Goal: Information Seeking & Learning: Check status

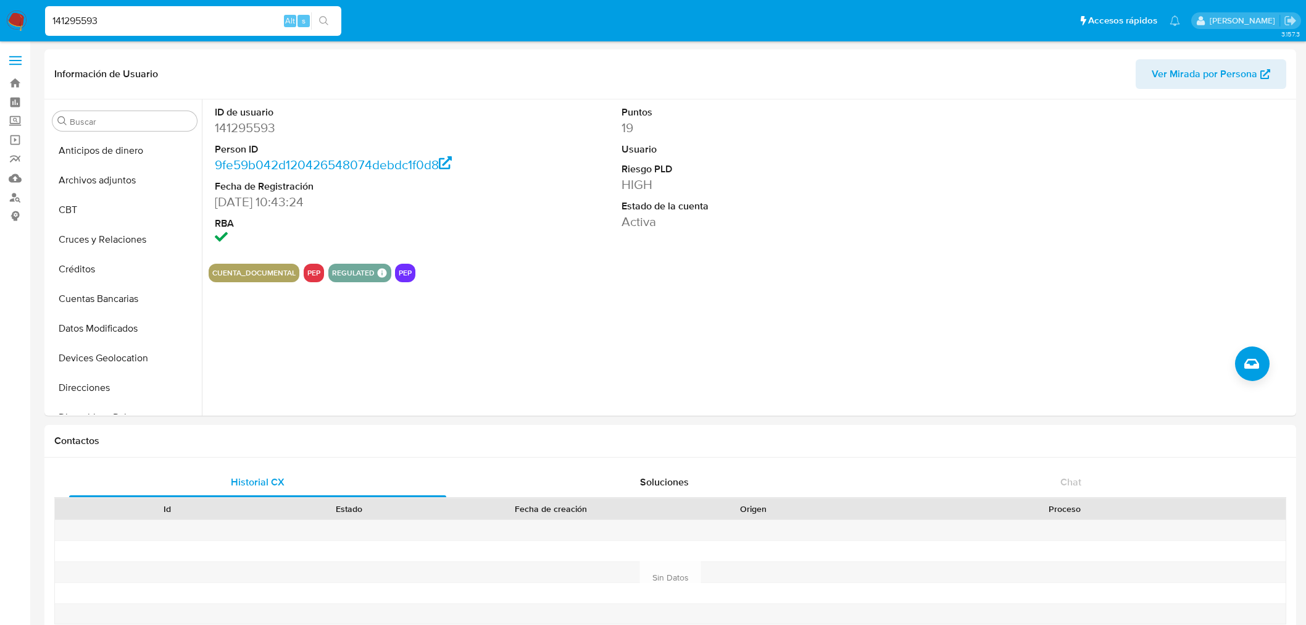
select select "10"
click at [140, 13] on input "141295593" at bounding box center [193, 21] width 296 height 16
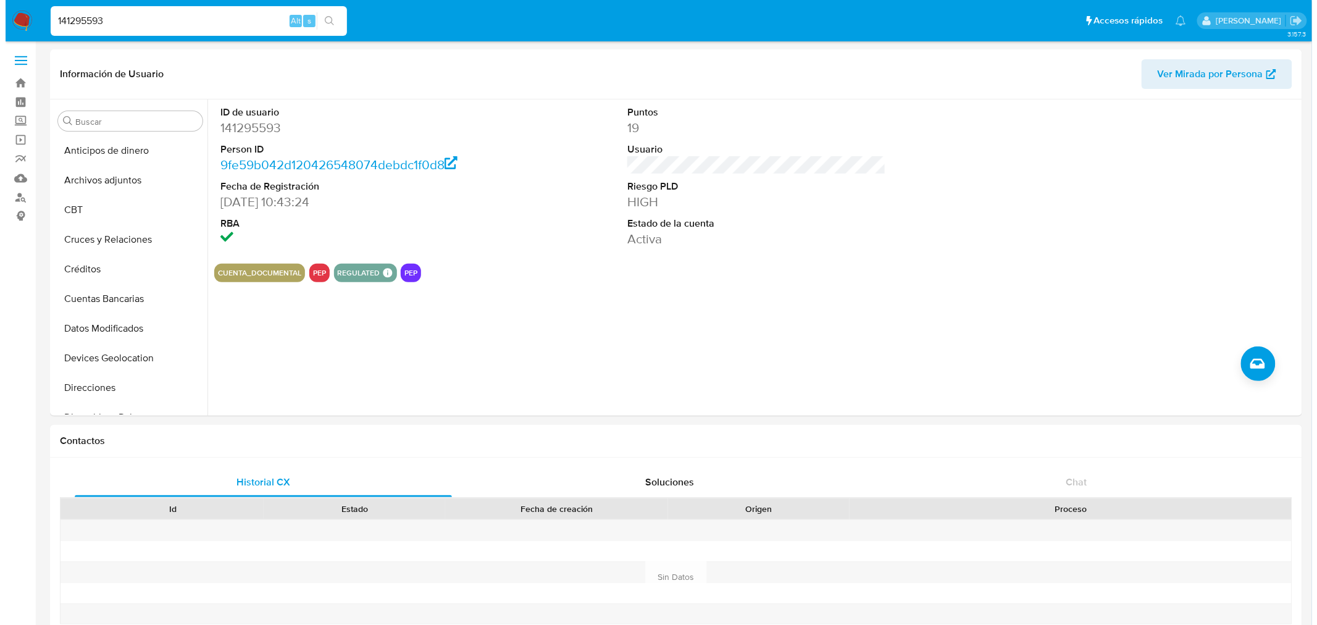
scroll to position [276, 0]
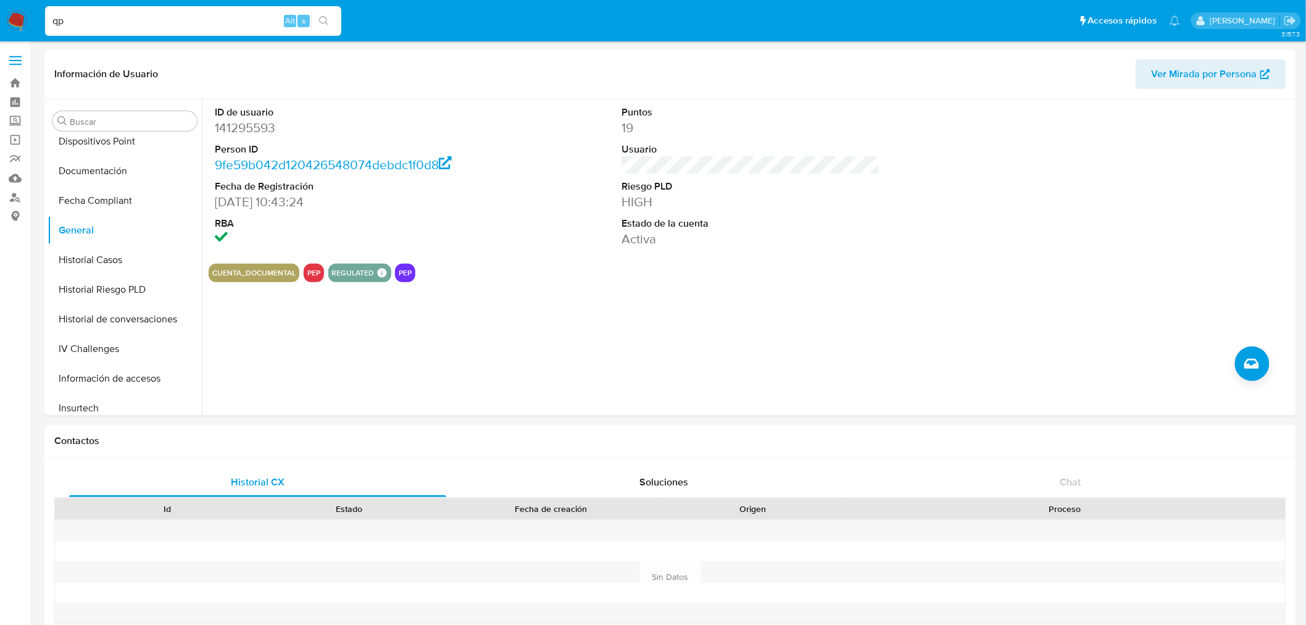
type input "q"
drag, startPoint x: 80, startPoint y: 19, endPoint x: 40, endPoint y: 20, distance: 40.8
click at [40, 20] on ul "Pausado Ver notificaciones 1000062146574 Alt s Accesos rápidos Presiona las sig…" at bounding box center [613, 20] width 1148 height 31
type input "62146574"
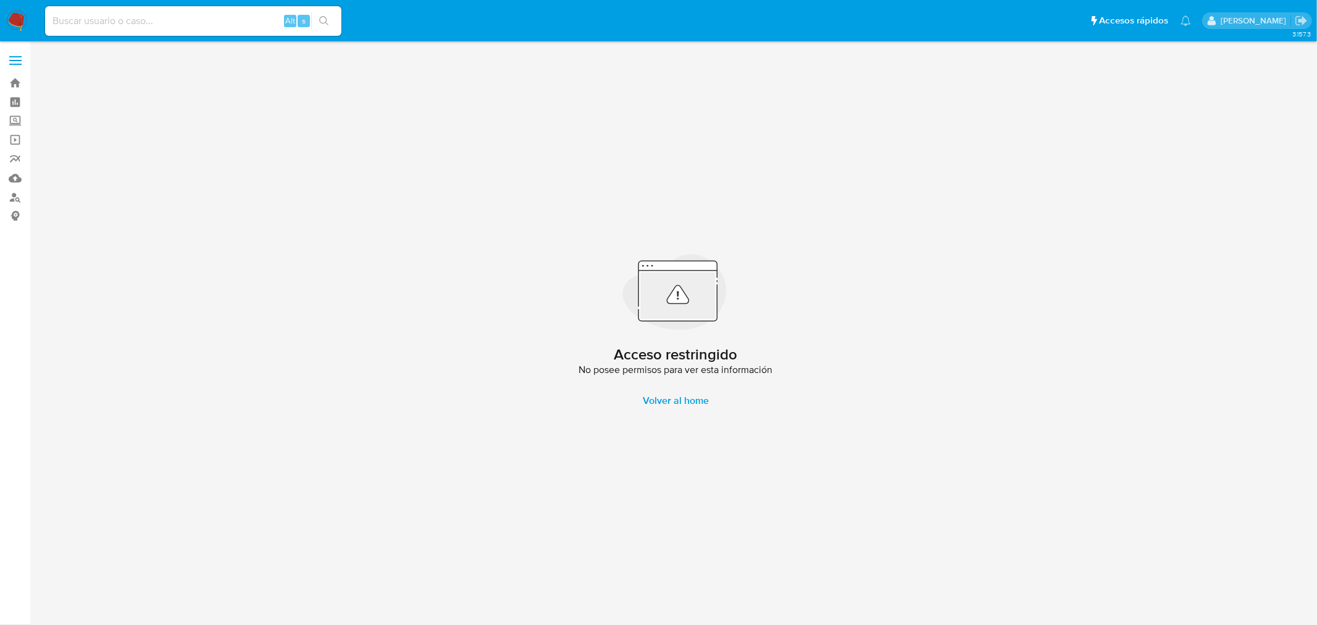
click at [20, 21] on img at bounding box center [16, 20] width 21 height 21
click at [167, 9] on div "Alt s" at bounding box center [193, 21] width 296 height 30
click at [170, 25] on input at bounding box center [193, 21] width 296 height 16
paste input "698467620"
type input "698467620"
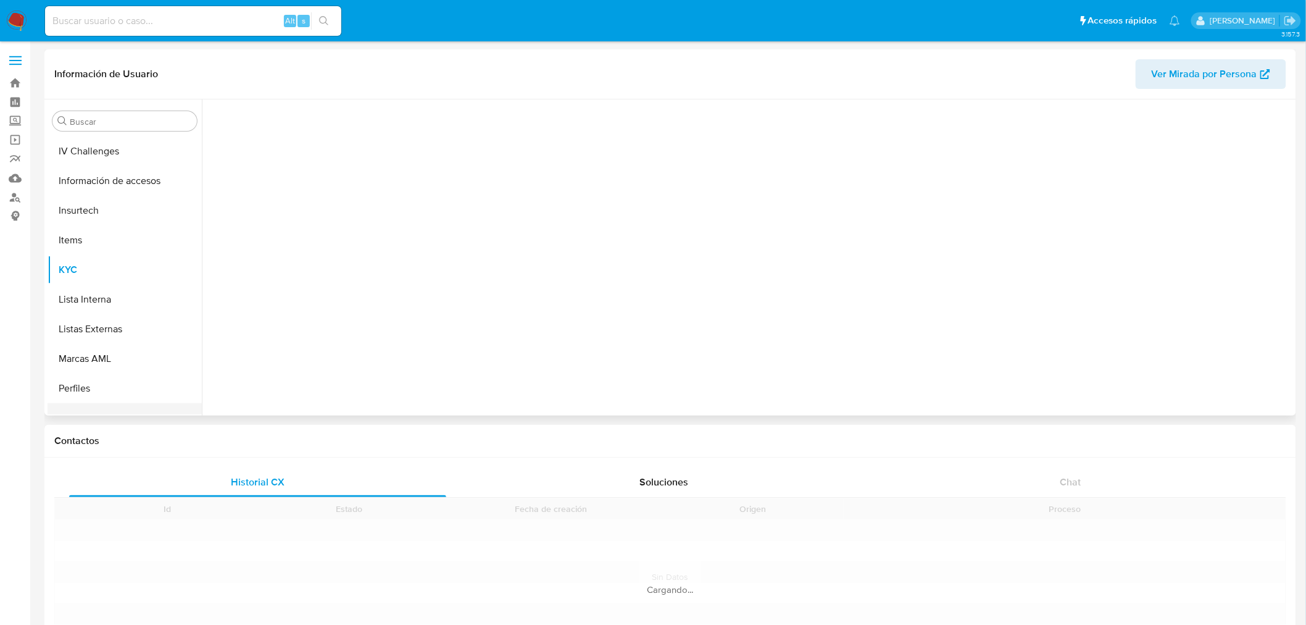
scroll to position [551, 0]
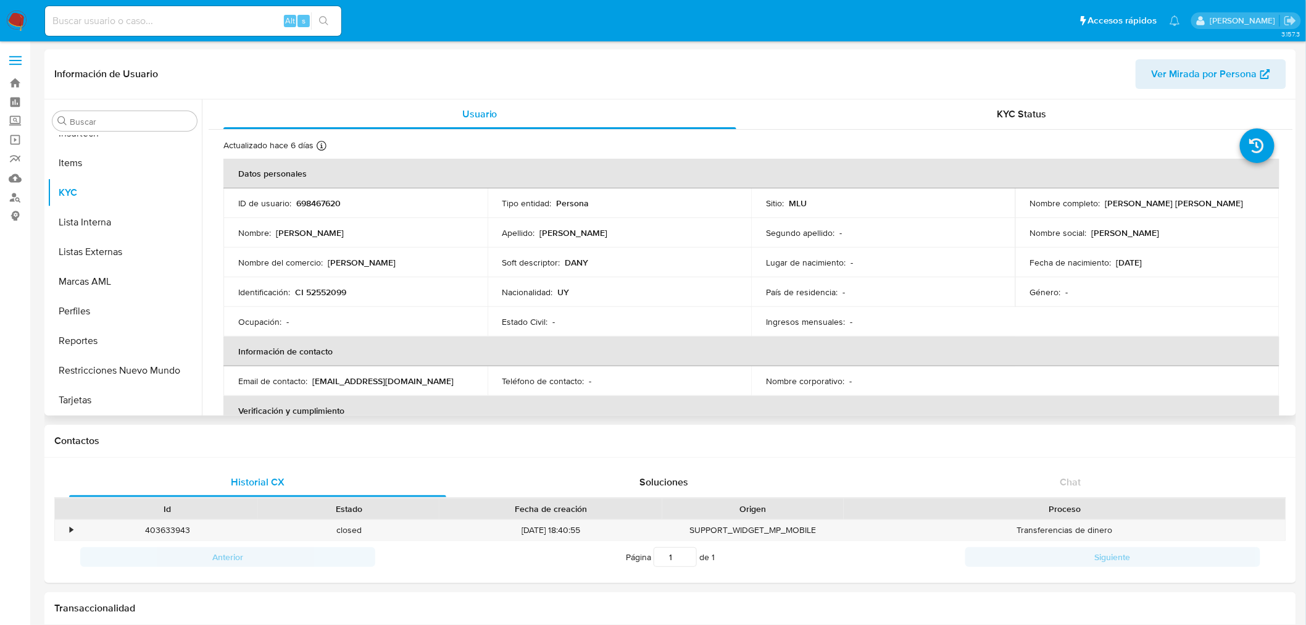
select select "10"
click at [142, 383] on button "Restricciones Nuevo Mundo" at bounding box center [120, 371] width 144 height 30
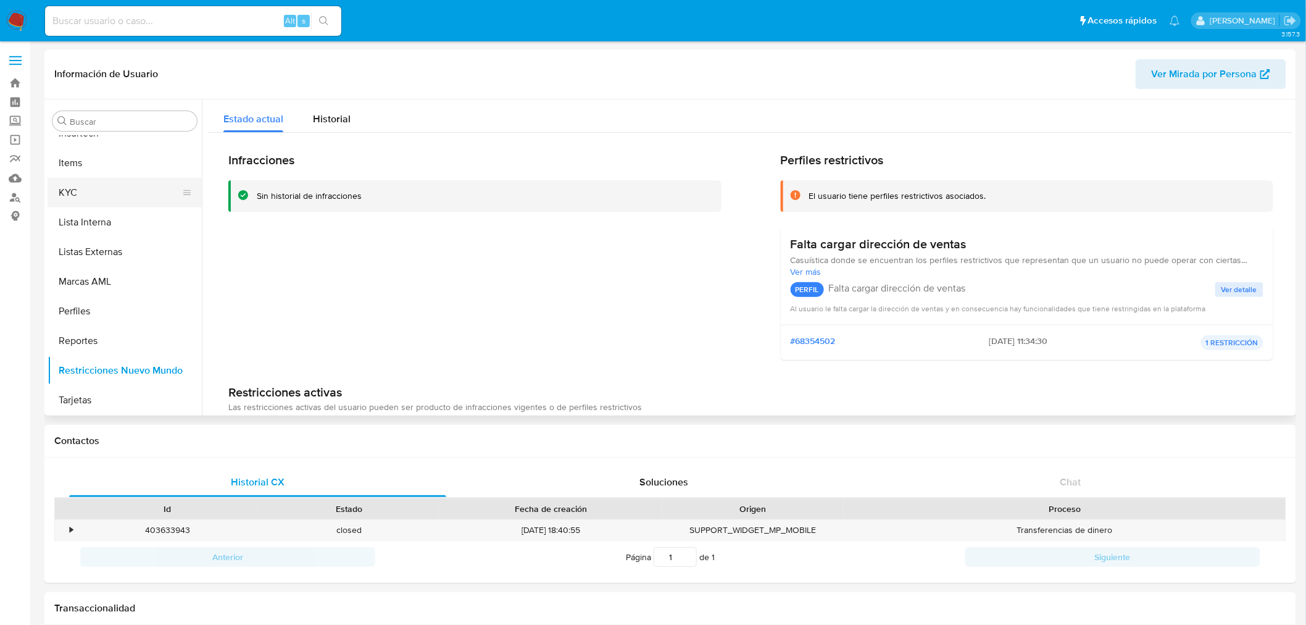
click at [106, 189] on button "KYC" at bounding box center [120, 193] width 144 height 30
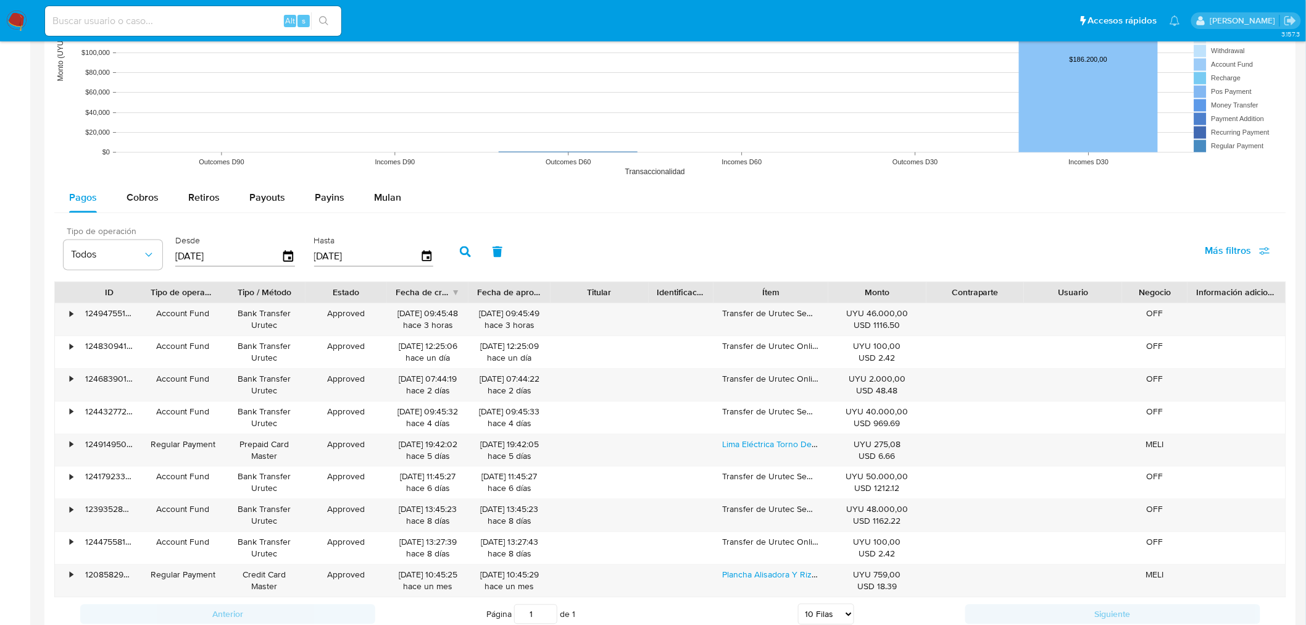
scroll to position [1029, 0]
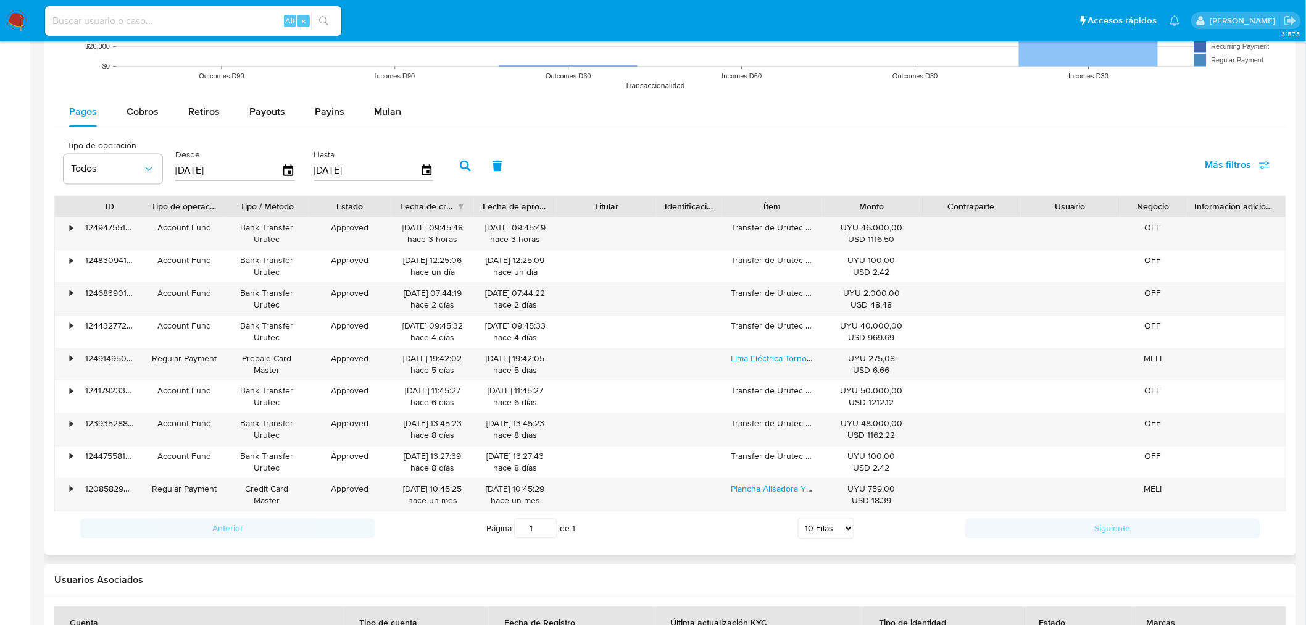
drag, startPoint x: 820, startPoint y: 206, endPoint x: 880, endPoint y: 208, distance: 60.6
click at [880, 208] on div "ID Tipo de operación Tipo / Método Estado Fecha de creación Fecha de aprobación…" at bounding box center [670, 206] width 1231 height 21
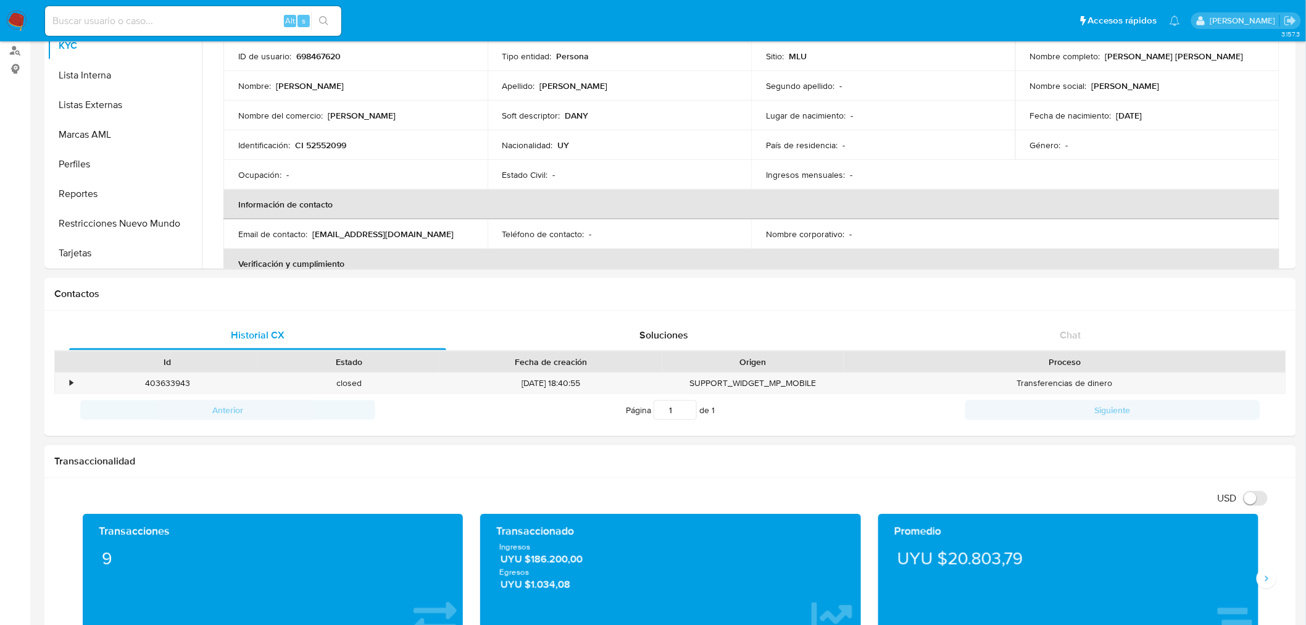
scroll to position [0, 0]
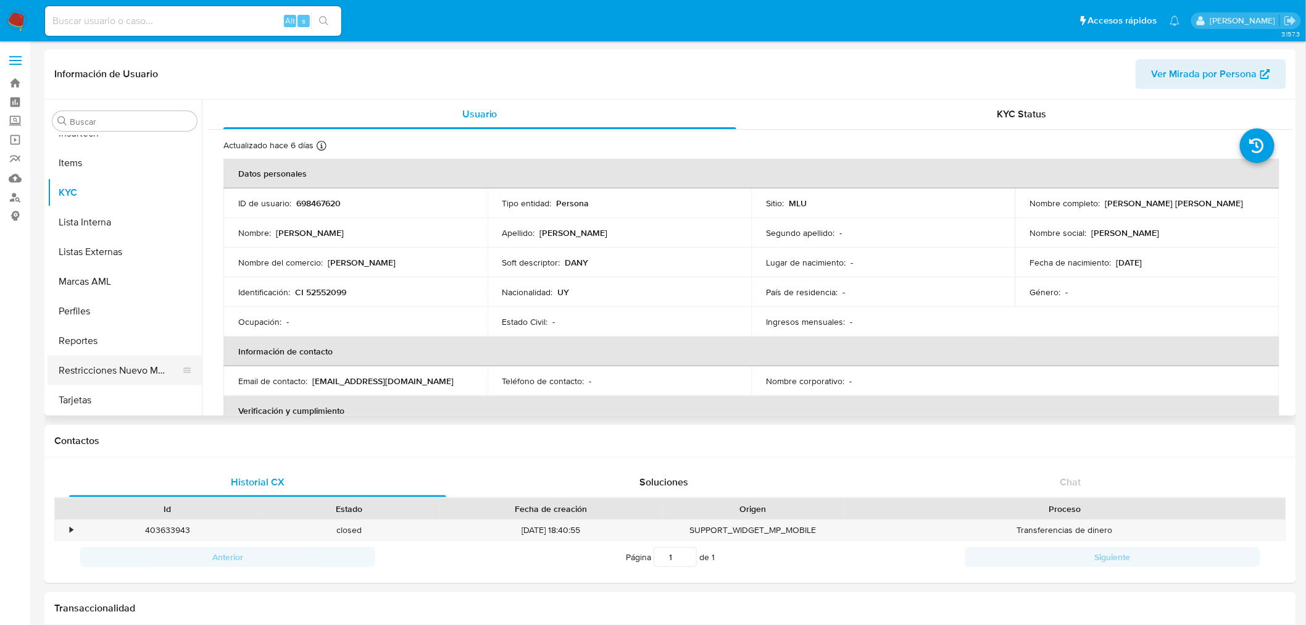
click at [133, 366] on button "Restricciones Nuevo Mundo" at bounding box center [120, 371] width 144 height 30
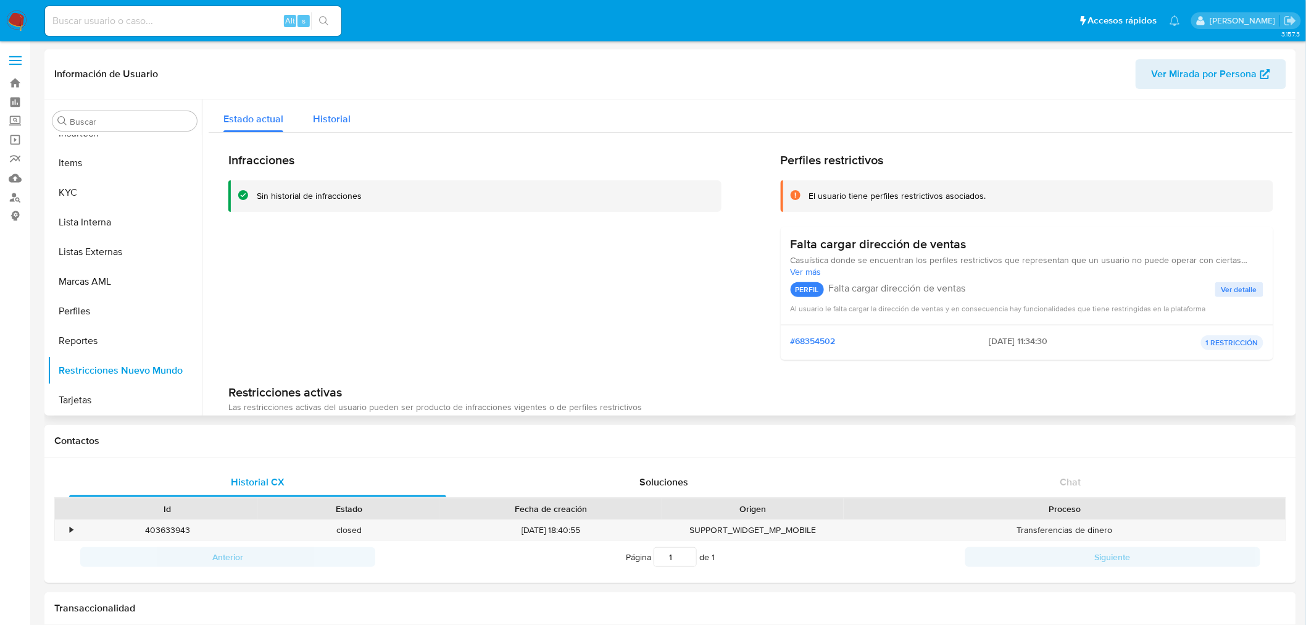
click at [341, 118] on span "Historial" at bounding box center [332, 119] width 38 height 14
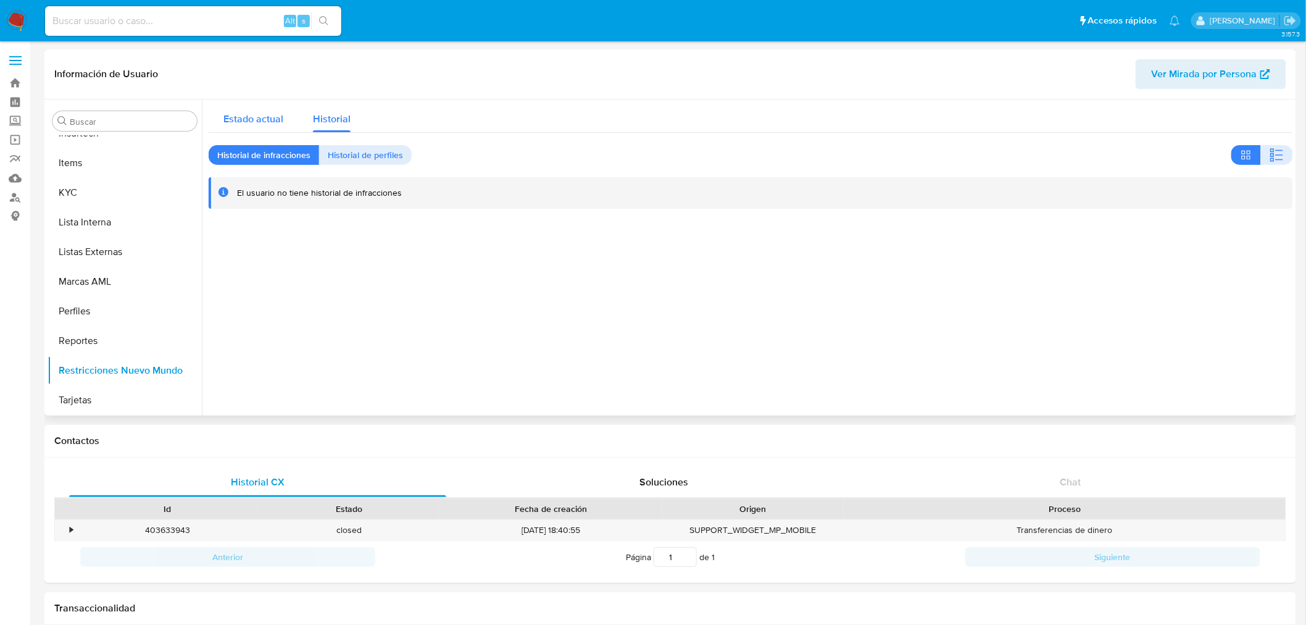
click at [250, 119] on span "Estado actual" at bounding box center [253, 119] width 60 height 14
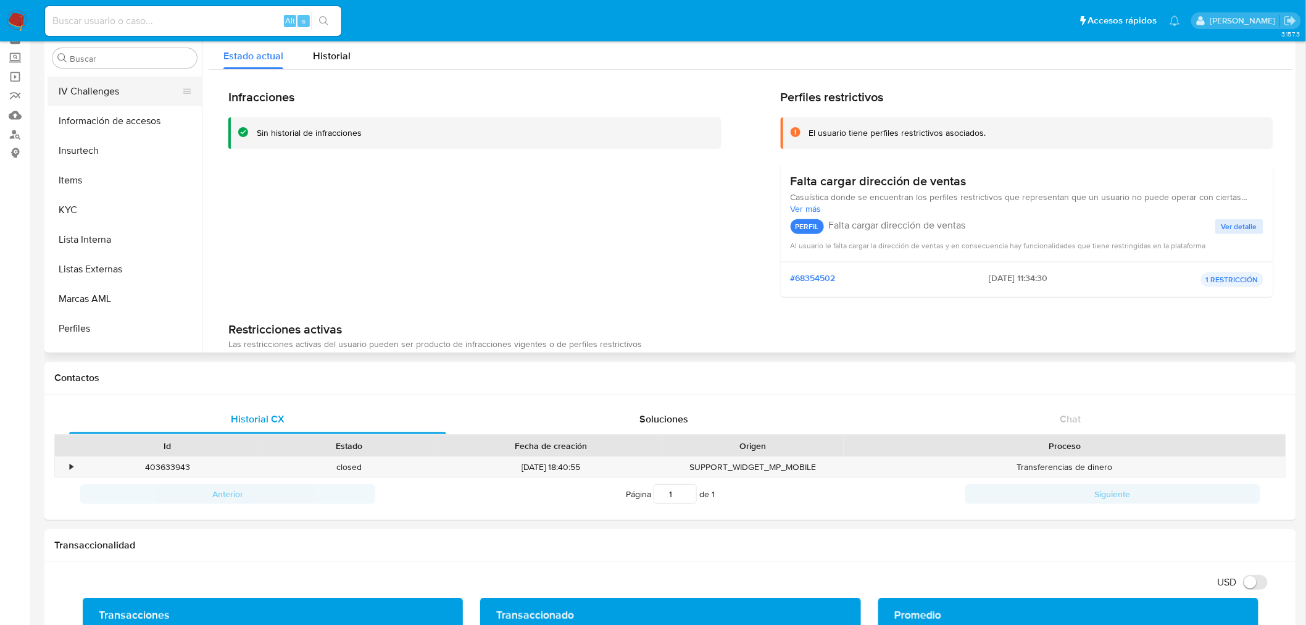
scroll to position [344, 0]
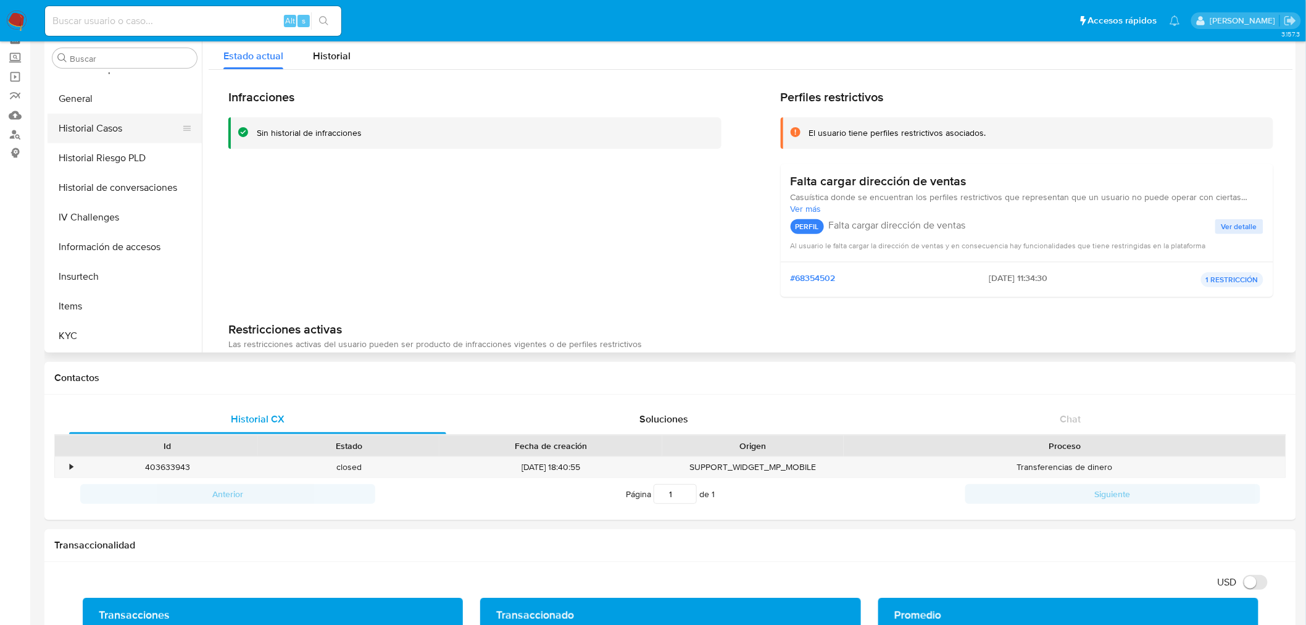
click at [140, 128] on button "Historial Casos" at bounding box center [120, 129] width 144 height 30
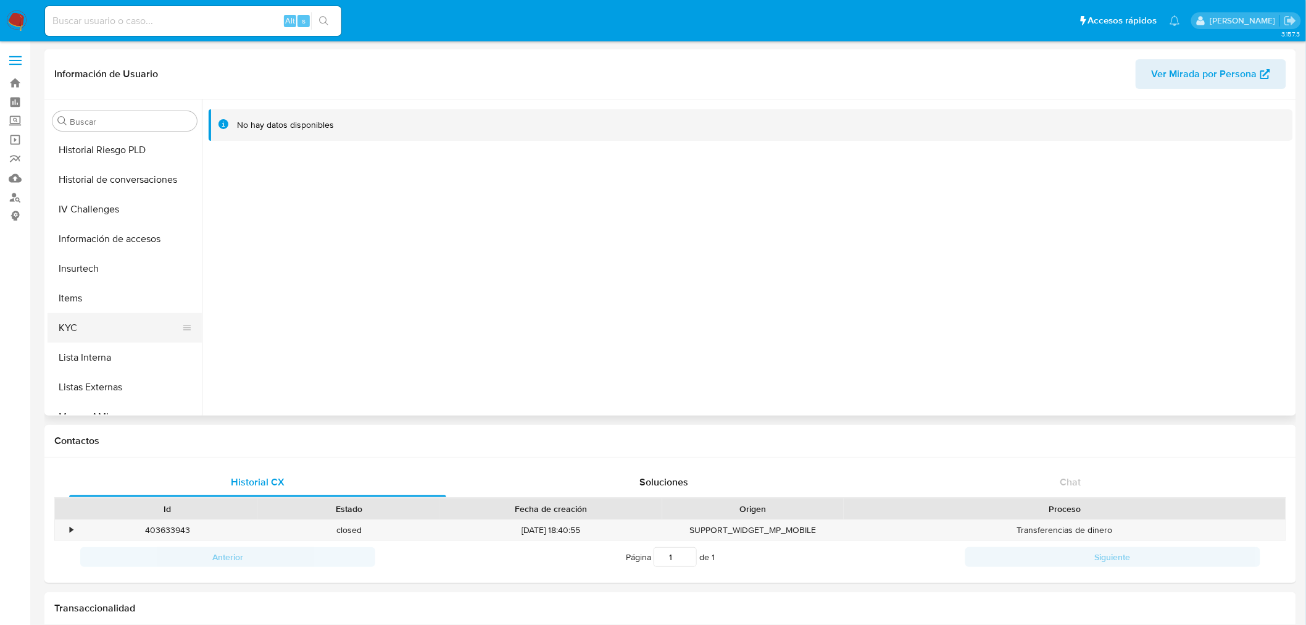
scroll to position [482, 0]
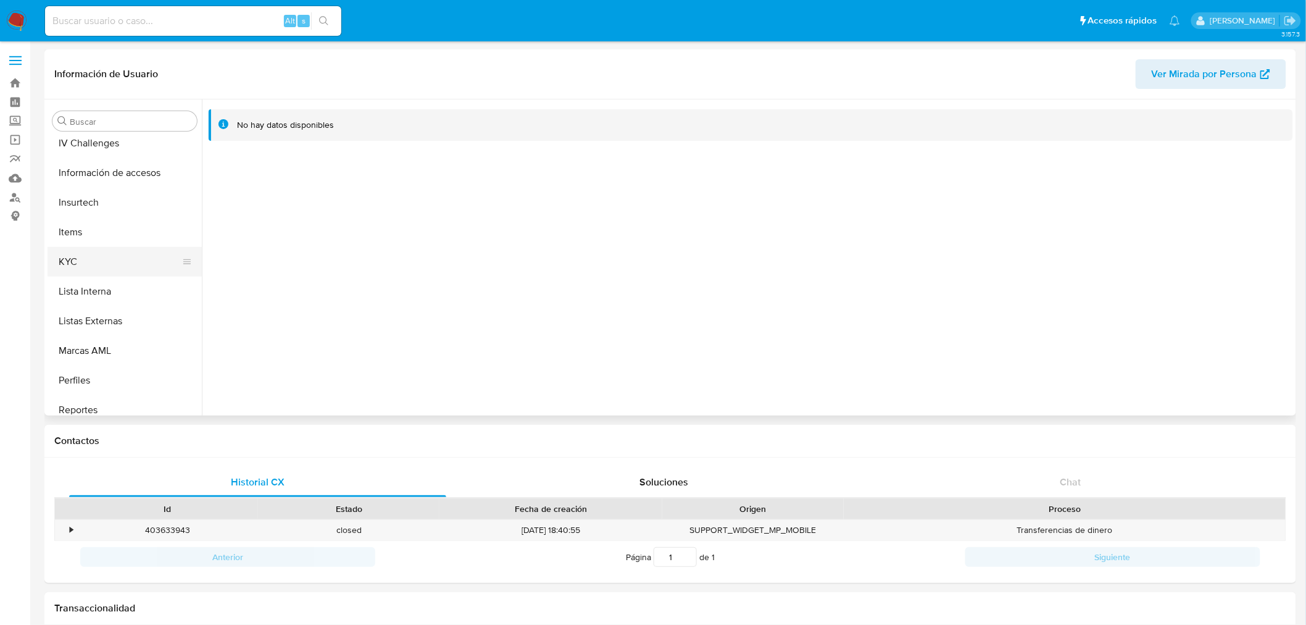
click at [109, 252] on button "KYC" at bounding box center [120, 262] width 144 height 30
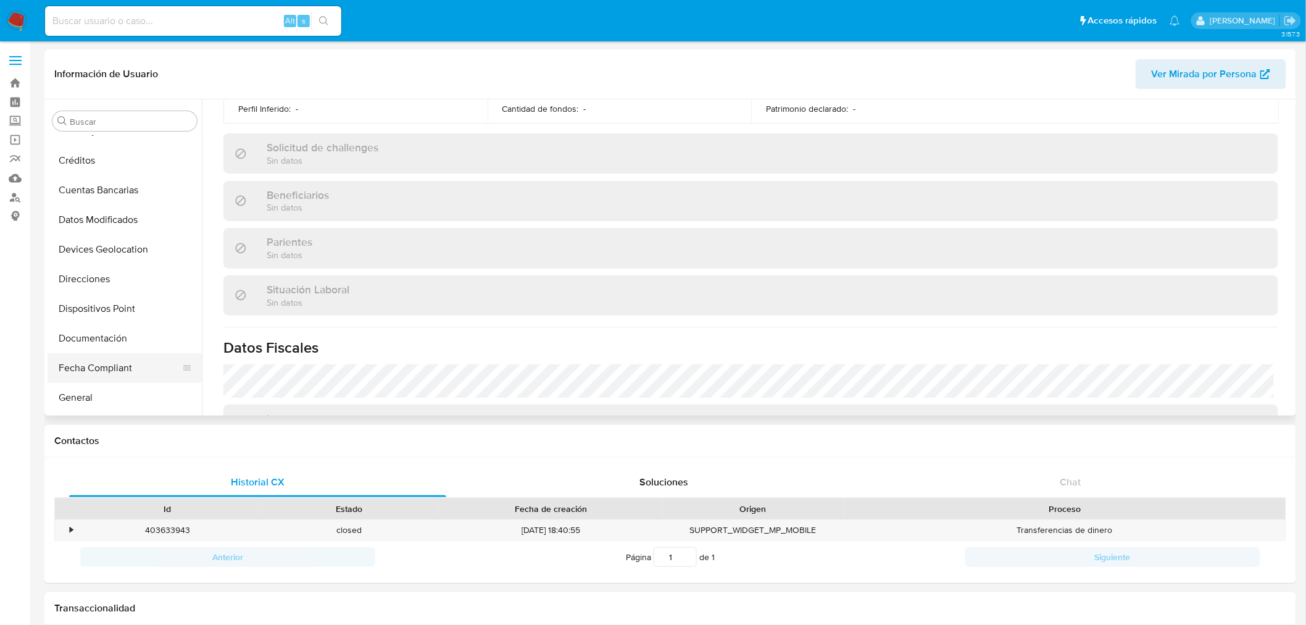
scroll to position [137, 0]
click at [116, 293] on button "Dispositivos Point" at bounding box center [120, 280] width 144 height 30
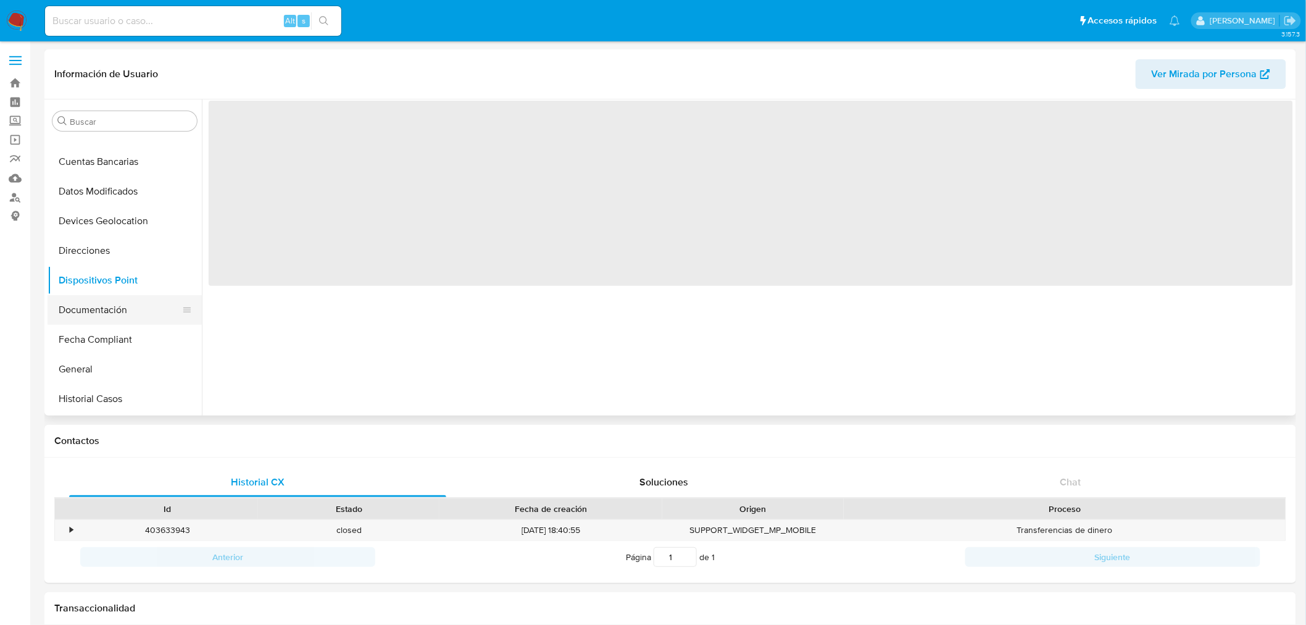
click at [119, 298] on button "Documentación" at bounding box center [120, 310] width 144 height 30
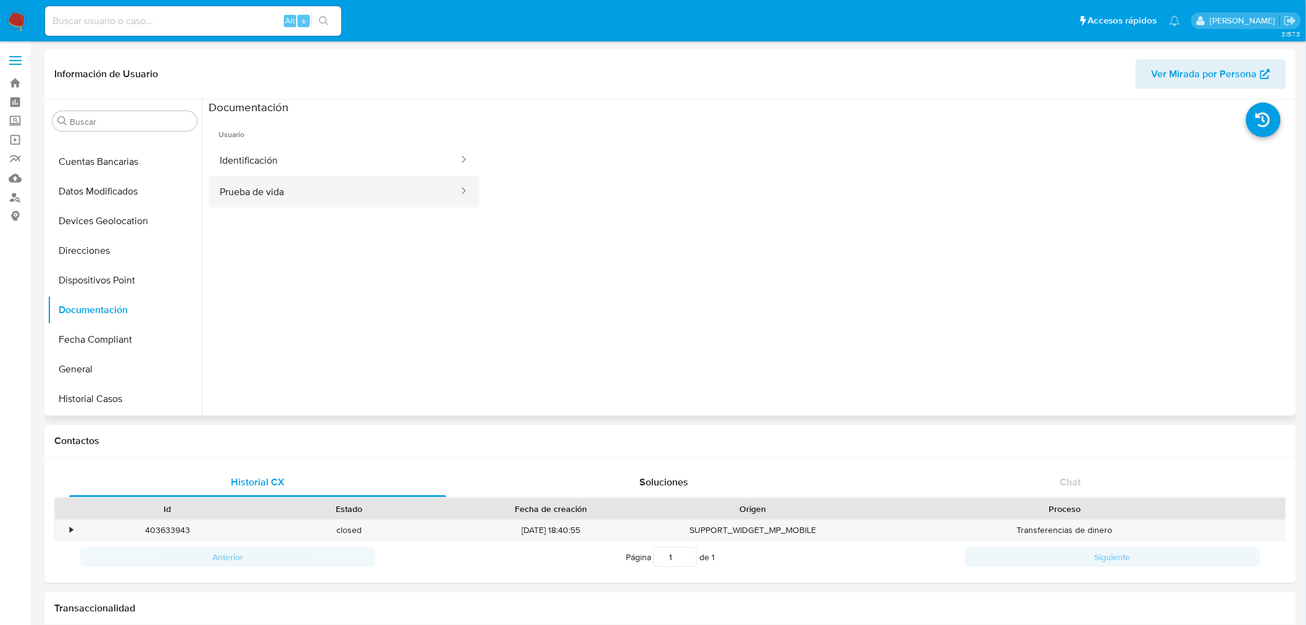
click at [299, 183] on button "Prueba de vida" at bounding box center [334, 191] width 251 height 31
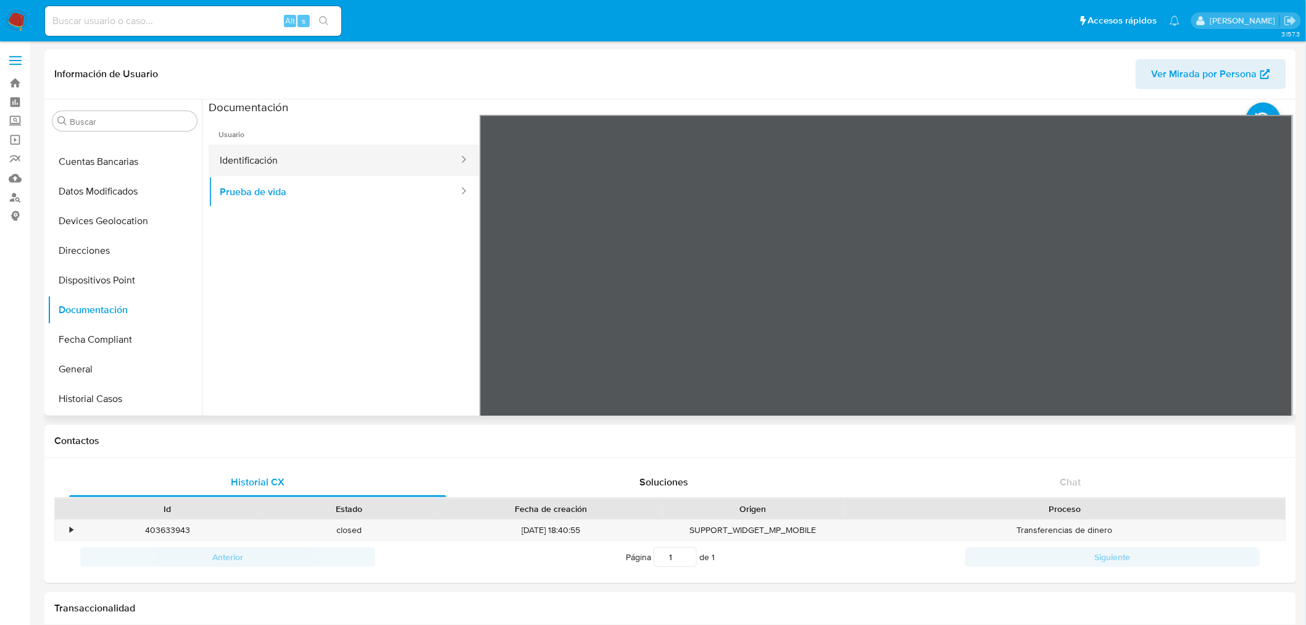
click at [359, 156] on button "Identificación" at bounding box center [334, 159] width 251 height 31
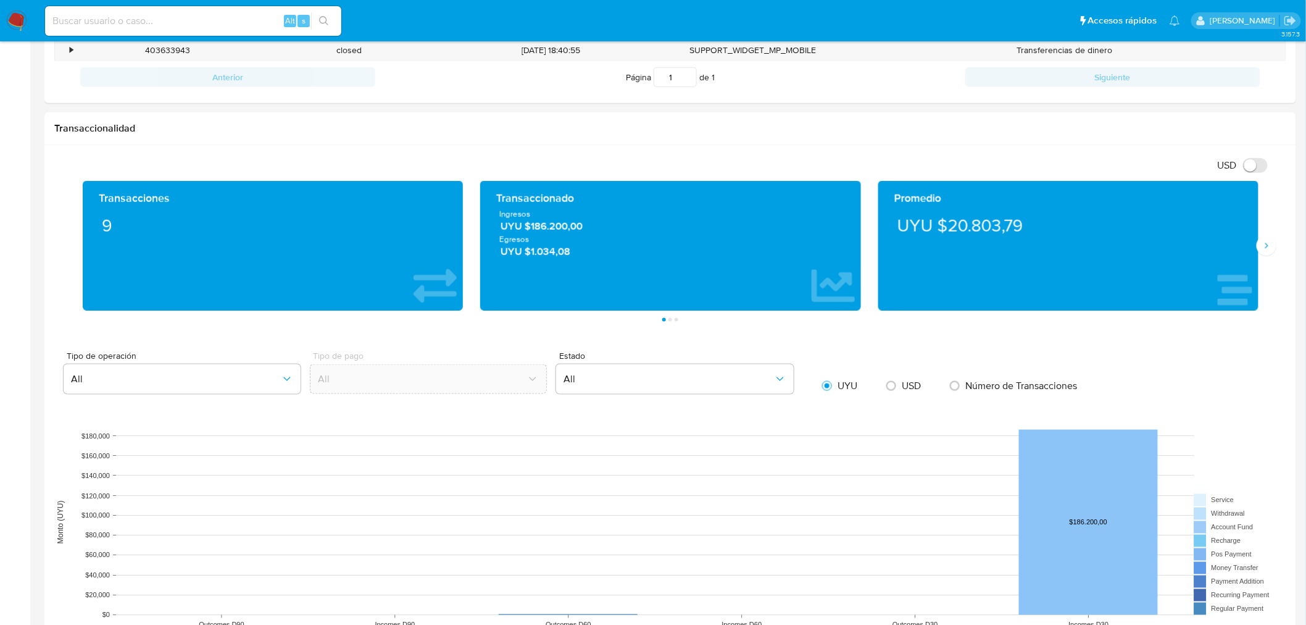
scroll to position [891, 0]
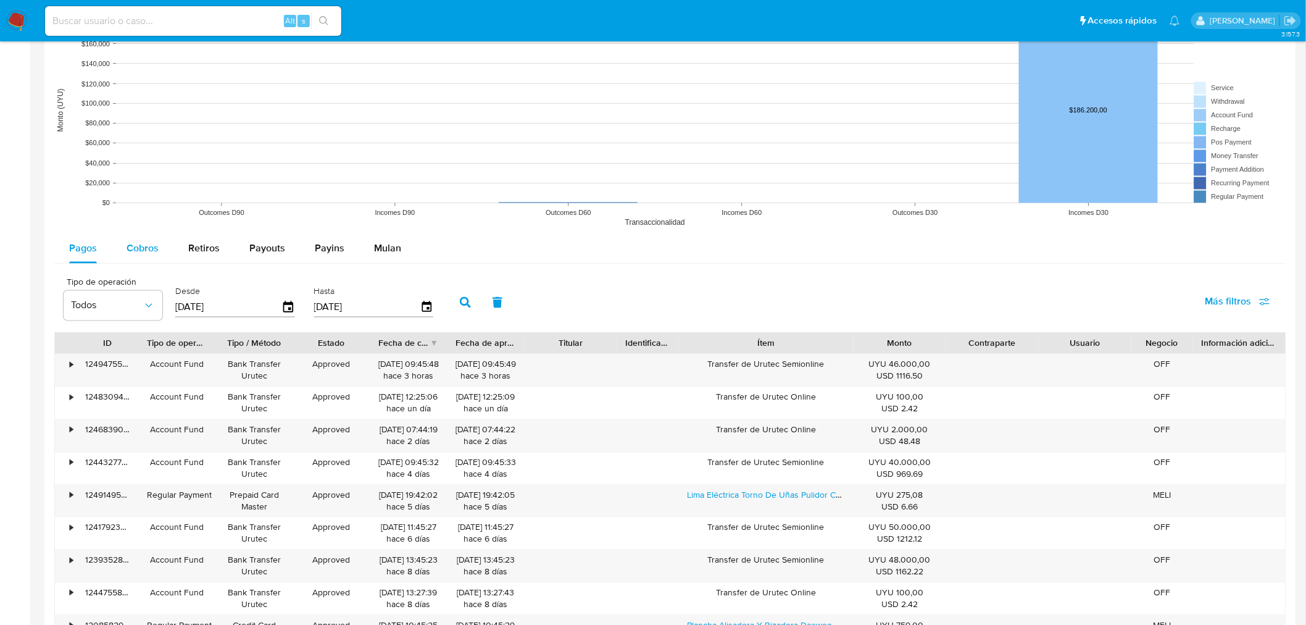
click at [114, 250] on button "Cobros" at bounding box center [143, 249] width 62 height 30
select select "10"
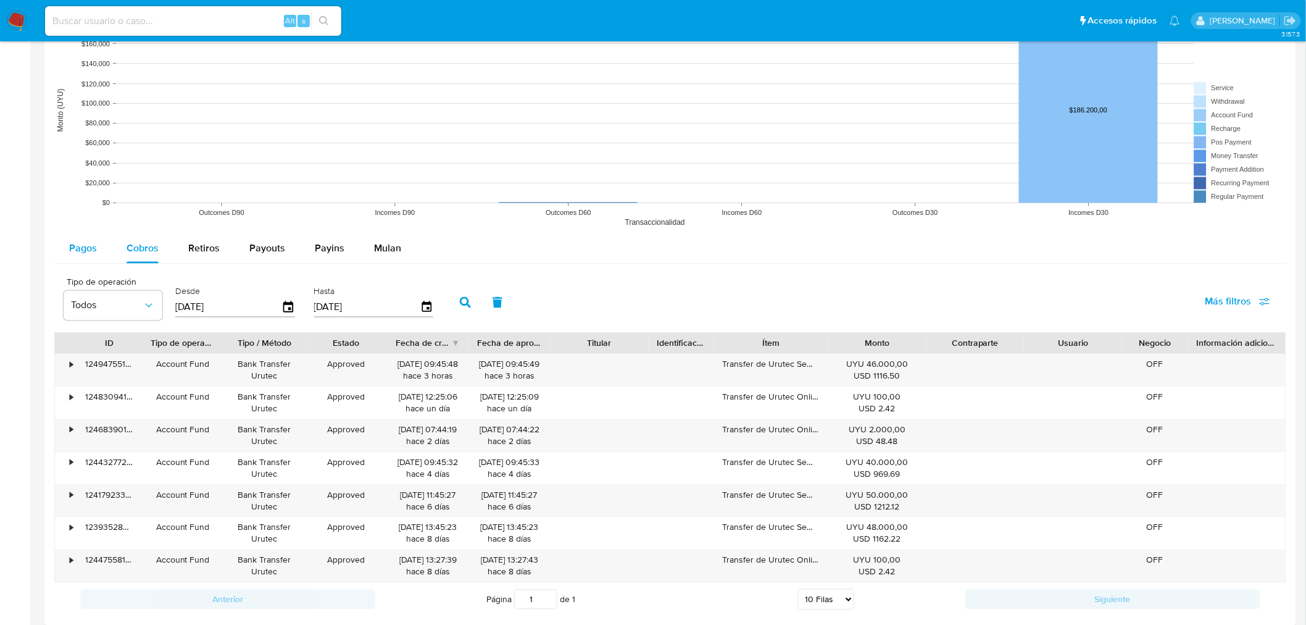
scroll to position [1097, 0]
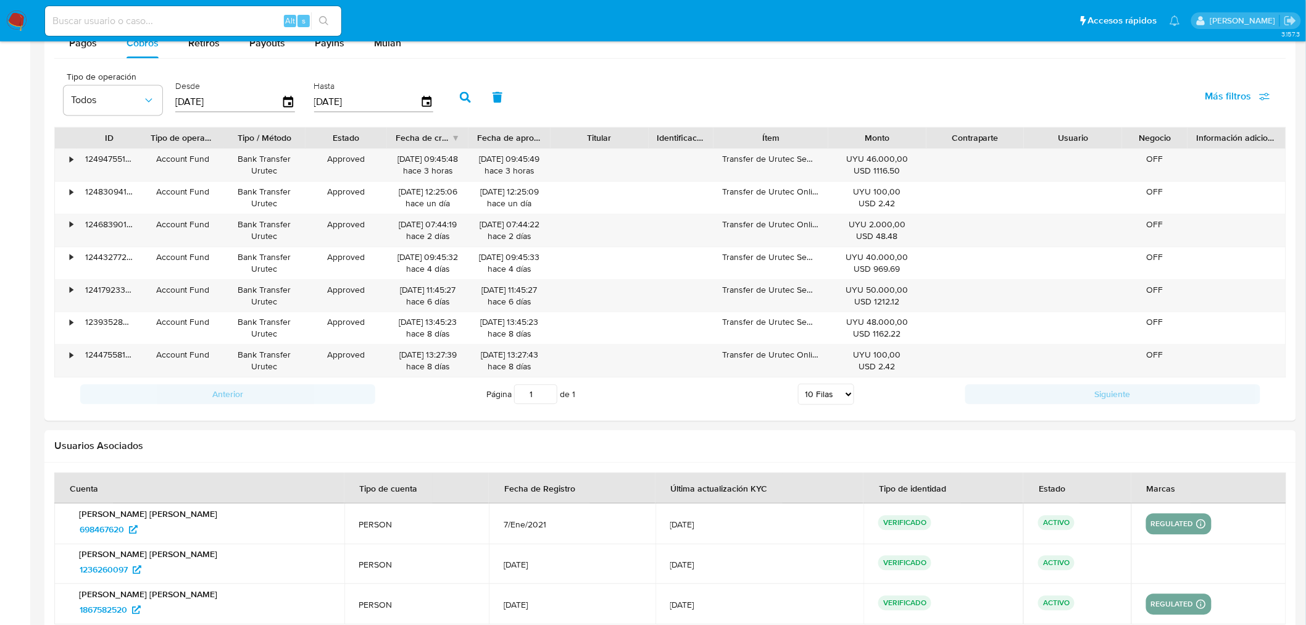
click at [14, 16] on img at bounding box center [16, 20] width 21 height 21
